Goal: Information Seeking & Learning: Learn about a topic

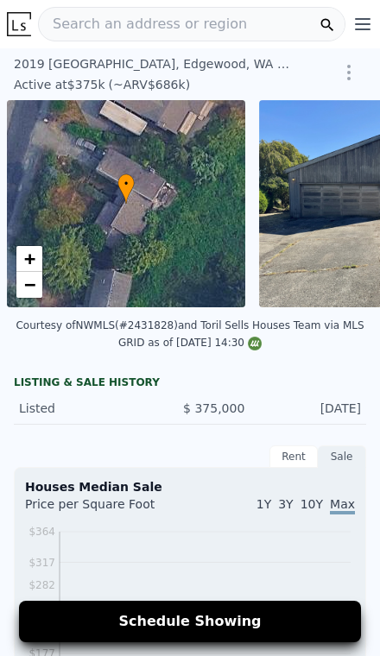
scroll to position [0, 7]
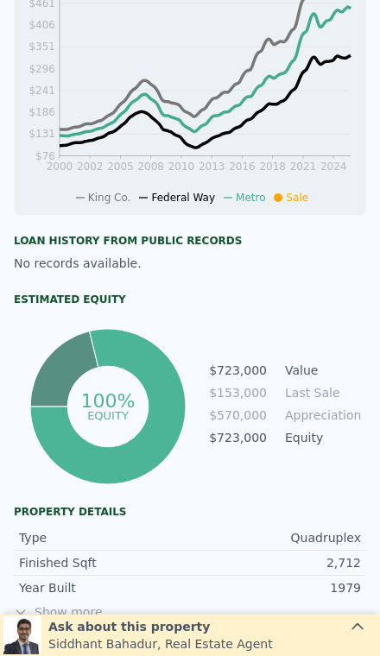
scroll to position [602, 0]
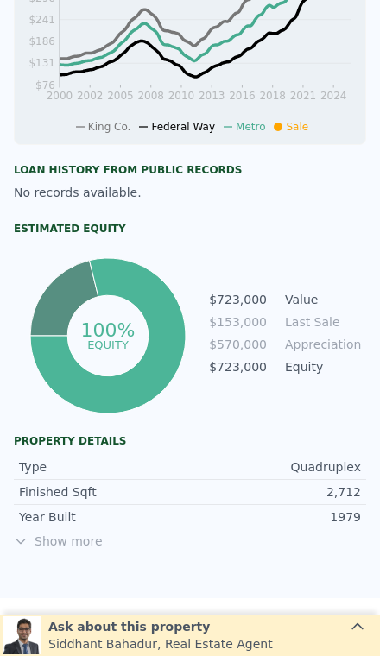
click at [59, 549] on span "Show more" at bounding box center [190, 541] width 352 height 17
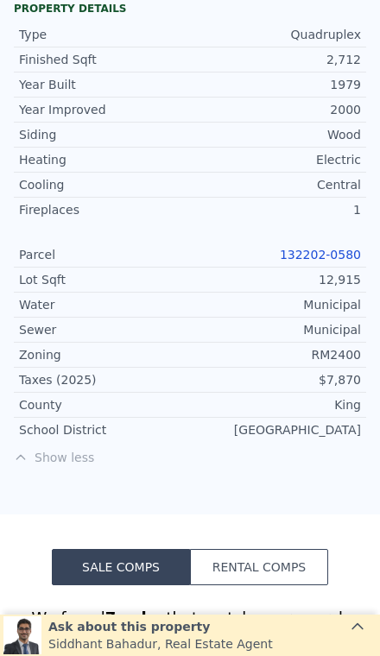
scroll to position [1036, 0]
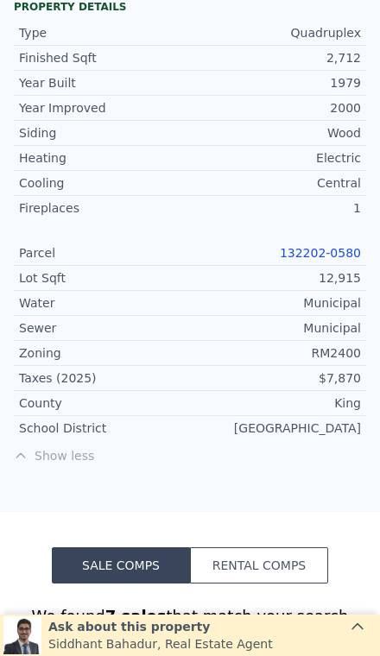
click at [333, 255] on link "132202-0580" at bounding box center [320, 253] width 81 height 14
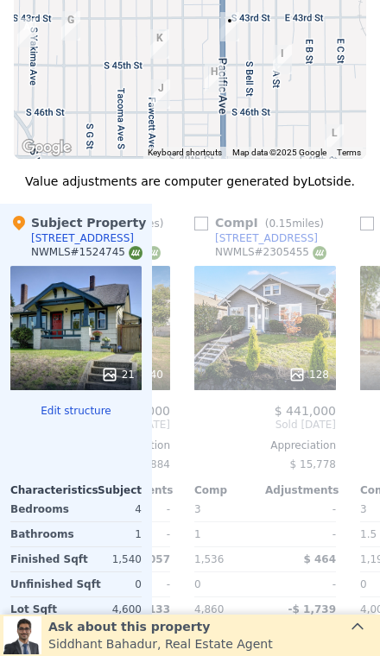
scroll to position [2124, 0]
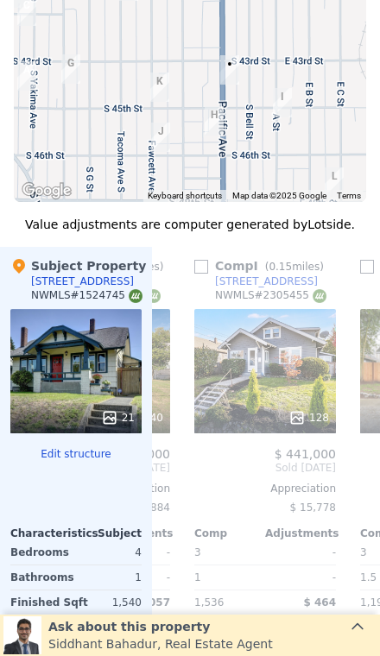
click at [296, 393] on div "128" at bounding box center [265, 371] width 142 height 124
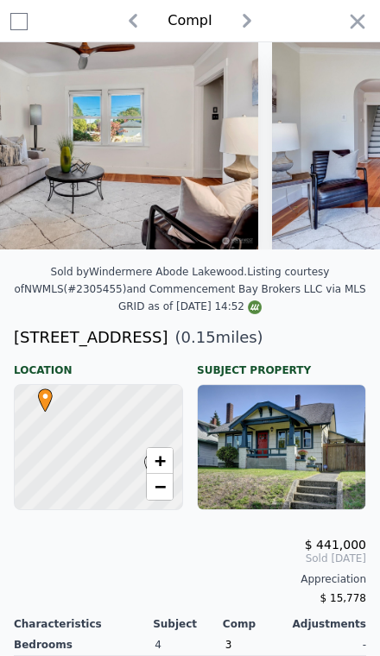
scroll to position [0, 2155]
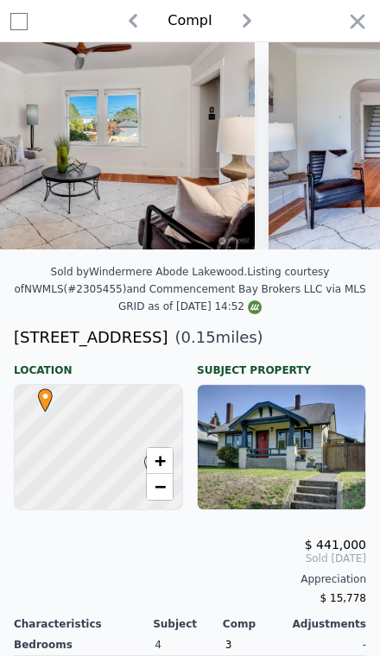
click at [358, 33] on icon "button" at bounding box center [357, 21] width 24 height 24
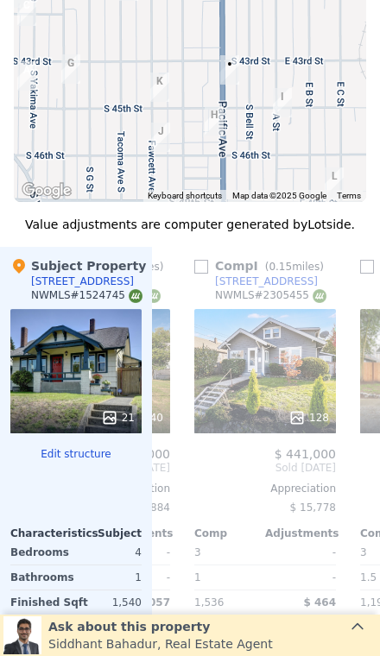
click at [365, 39] on div at bounding box center [190, 36] width 352 height 331
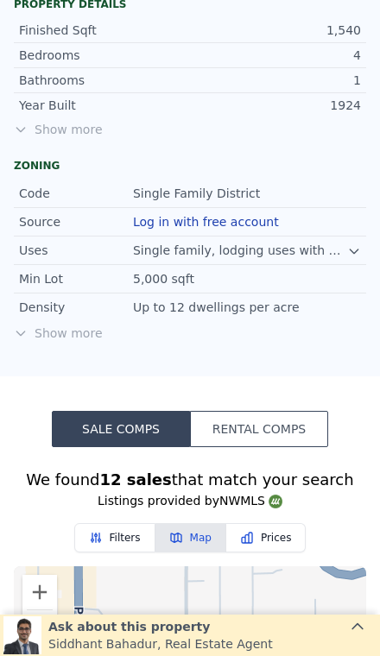
click at [49, 136] on span "Show more" at bounding box center [190, 129] width 352 height 17
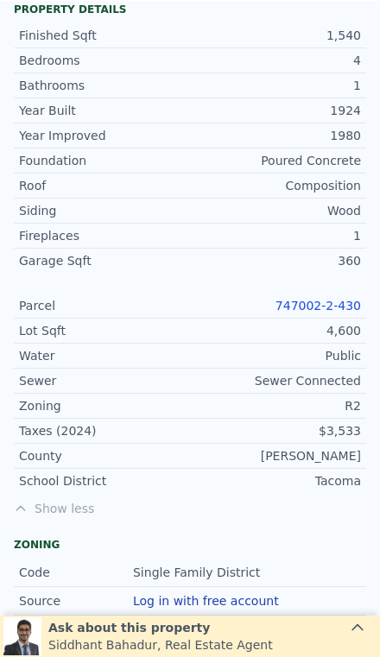
scroll to position [1424, 0]
click at [310, 308] on link "747002-2-430" at bounding box center [317, 305] width 85 height 14
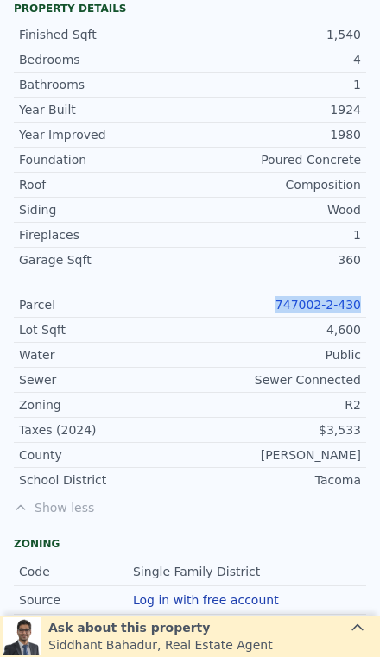
click at [284, 362] on div "Water Public" at bounding box center [190, 355] width 352 height 25
click at [319, 302] on link "747002-2-430" at bounding box center [317, 305] width 85 height 14
